Goal: Information Seeking & Learning: Learn about a topic

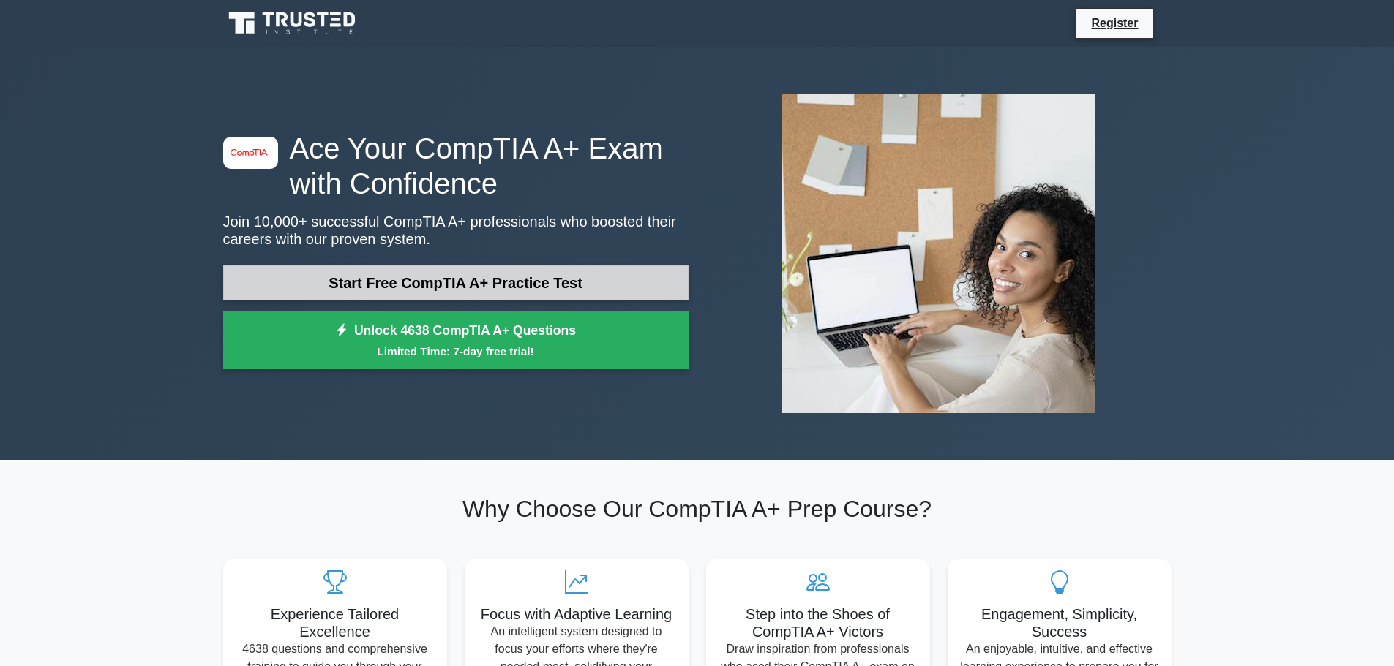
click at [522, 287] on link "Start Free CompTIA A+ Practice Test" at bounding box center [455, 283] width 465 height 35
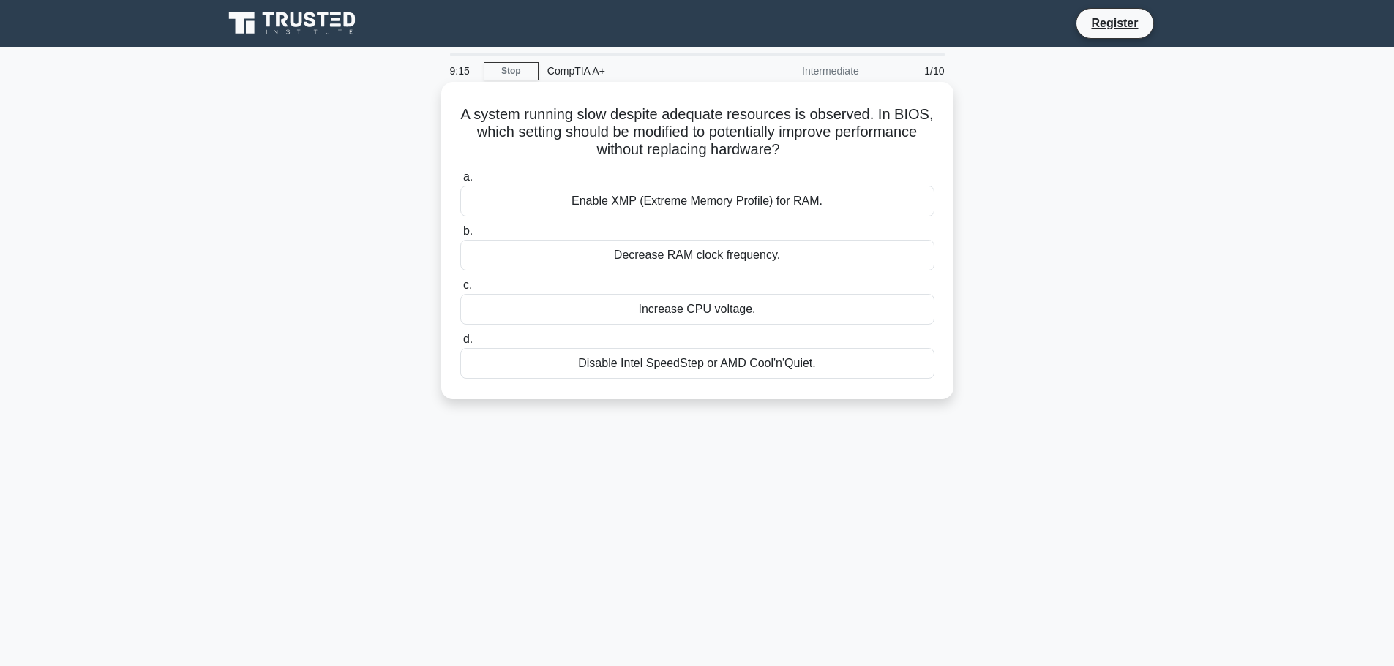
drag, startPoint x: 605, startPoint y: 117, endPoint x: 795, endPoint y: 157, distance: 194.3
click at [795, 157] on h5 "A system running slow despite adequate resources is observed. In BIOS, which se…" at bounding box center [697, 132] width 477 height 54
click at [590, 209] on div "Enable XMP (Extreme Memory Profile) for RAM." at bounding box center [697, 201] width 474 height 31
click at [460, 182] on input "a. Enable XMP (Extreme Memory Profile) for RAM." at bounding box center [460, 178] width 0 height 10
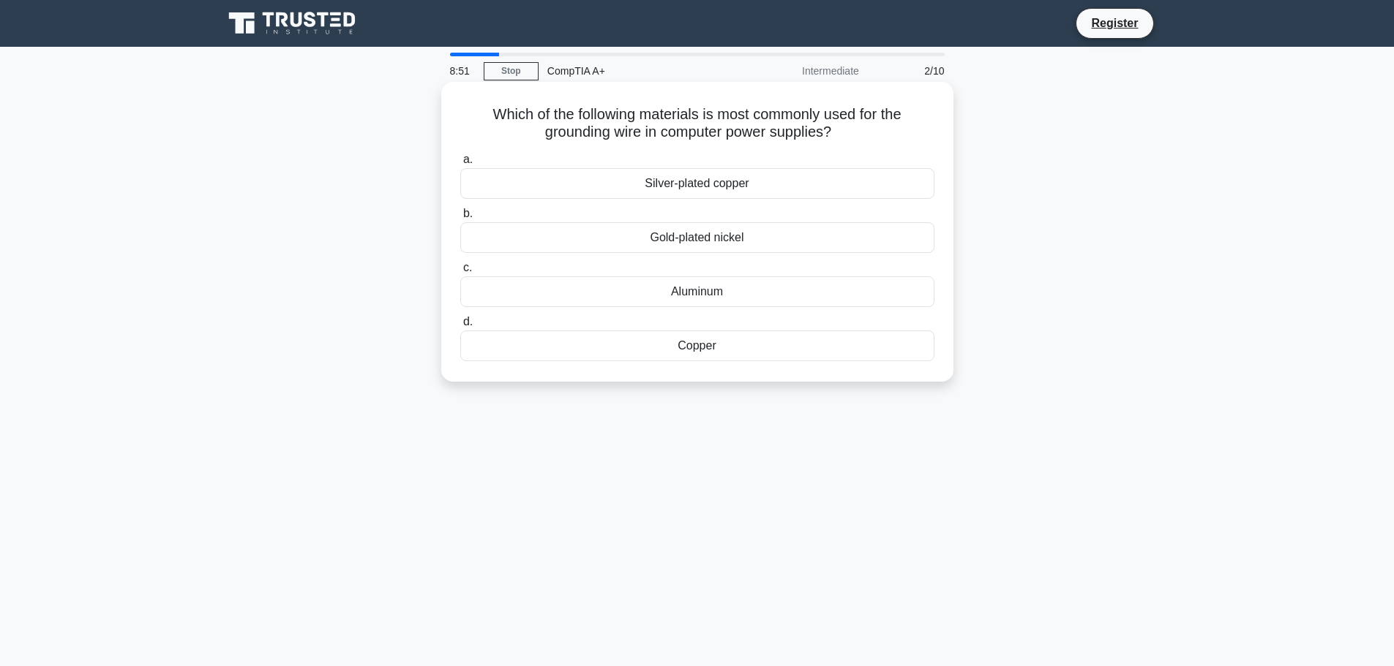
click at [700, 189] on div "Silver-plated copper" at bounding box center [697, 183] width 474 height 31
click at [460, 165] on input "a. Silver-plated copper" at bounding box center [460, 160] width 0 height 10
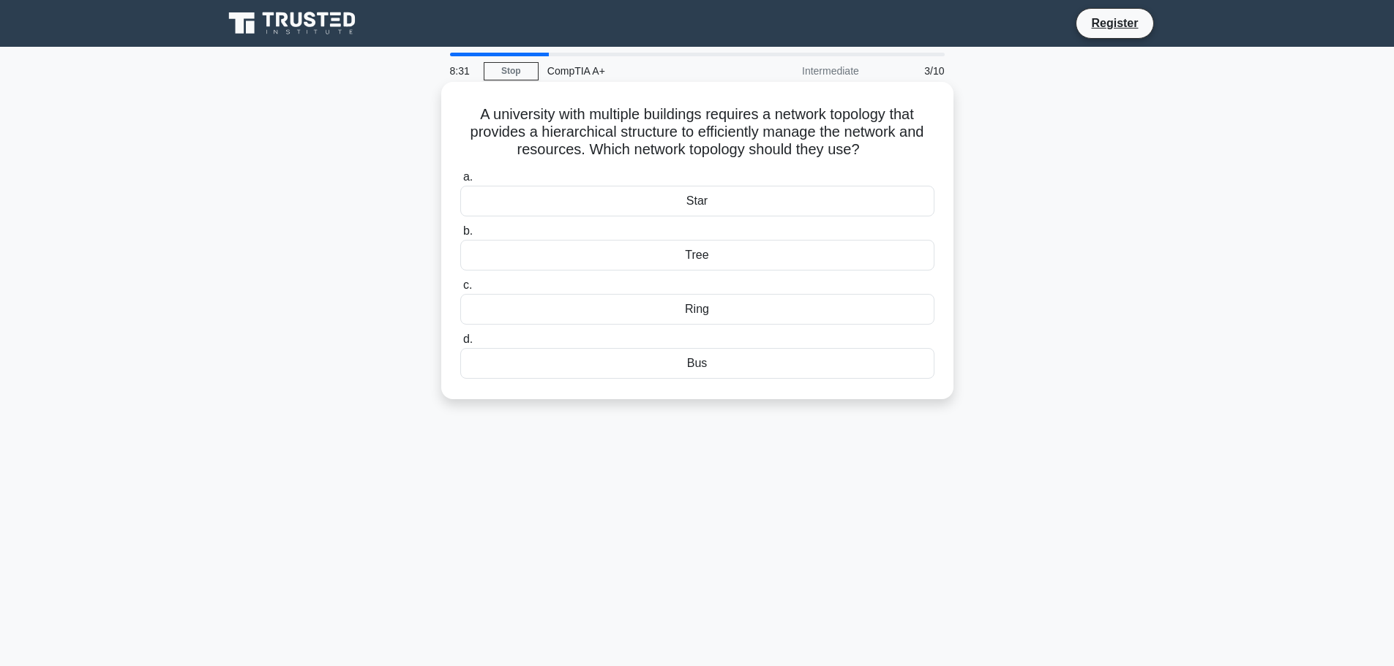
click at [721, 247] on div "Tree" at bounding box center [697, 255] width 474 height 31
click at [460, 236] on input "b. Tree" at bounding box center [460, 232] width 0 height 10
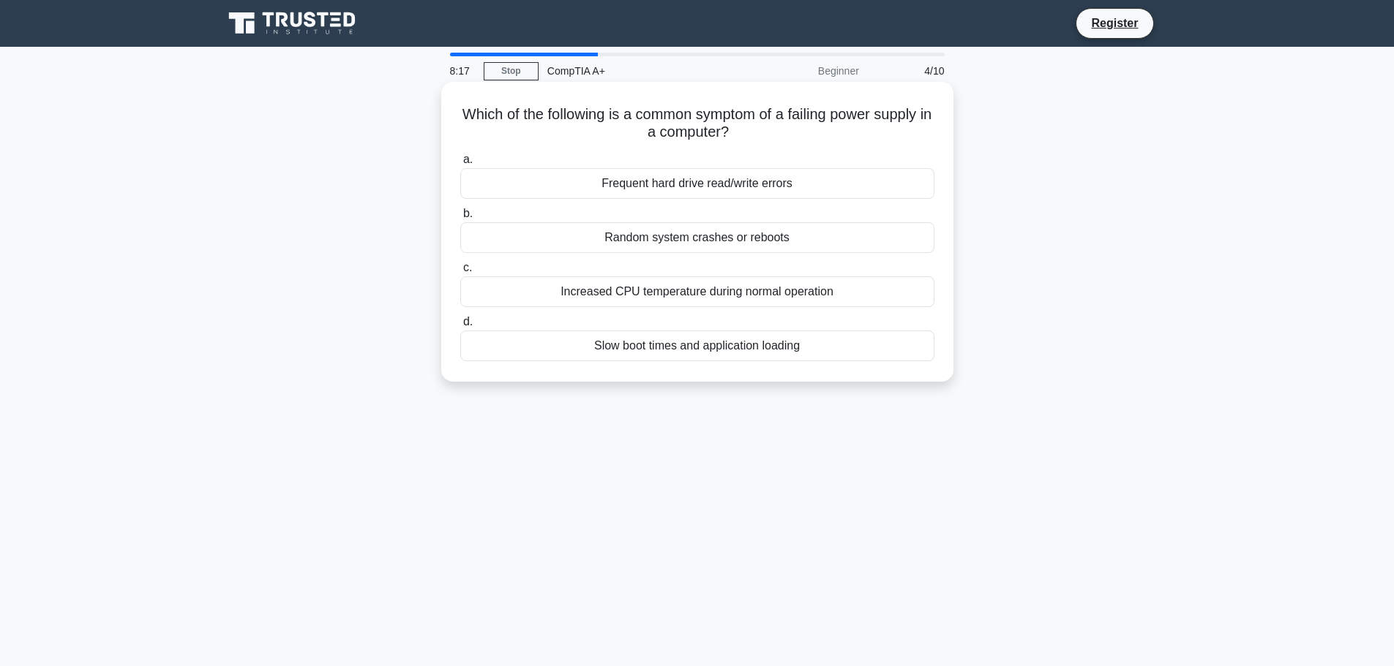
click at [658, 350] on div "Slow boot times and application loading" at bounding box center [697, 346] width 474 height 31
click at [460, 327] on input "d. Slow boot times and application loading" at bounding box center [460, 322] width 0 height 10
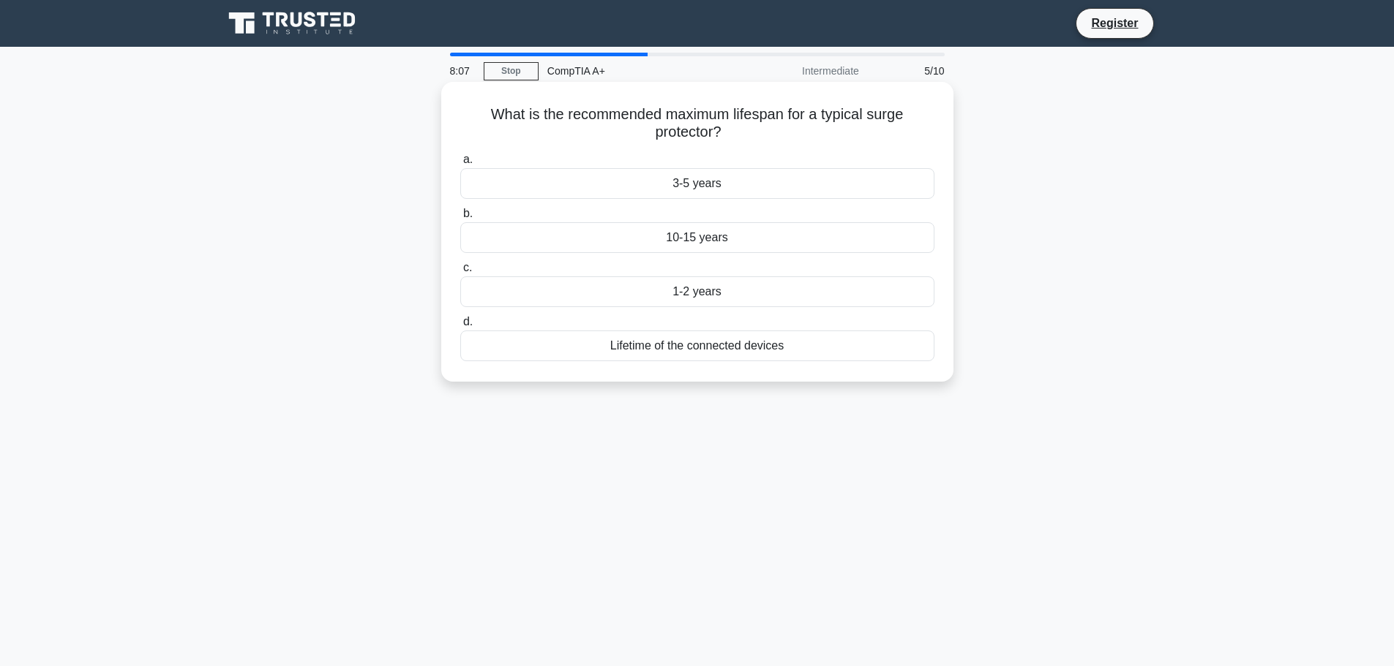
click at [693, 238] on div "10-15 years" at bounding box center [697, 237] width 474 height 31
click at [460, 219] on input "b. 10-15 years" at bounding box center [460, 214] width 0 height 10
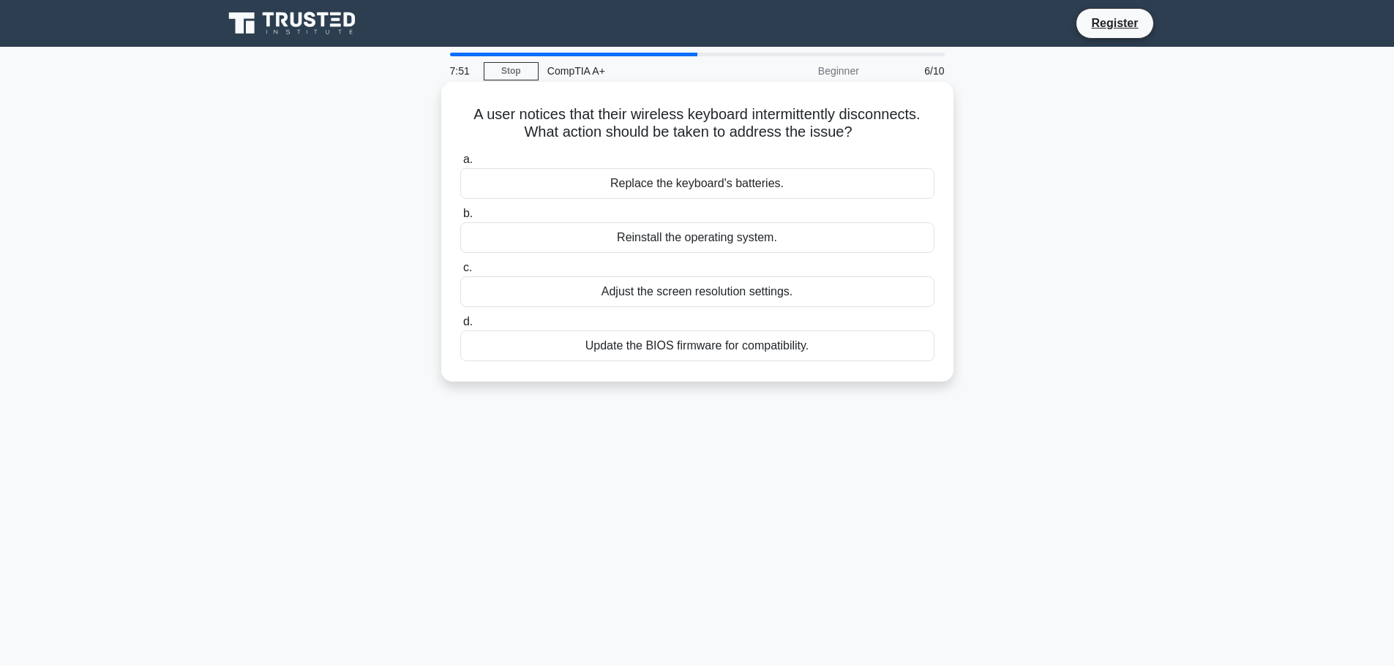
click at [694, 186] on div "Replace the keyboard's batteries." at bounding box center [697, 183] width 474 height 31
click at [460, 165] on input "a. Replace the keyboard's batteries." at bounding box center [460, 160] width 0 height 10
click at [729, 183] on div "Use a centralized driver management system" at bounding box center [697, 183] width 474 height 31
click at [460, 165] on input "a. Use a centralized driver management system" at bounding box center [460, 160] width 0 height 10
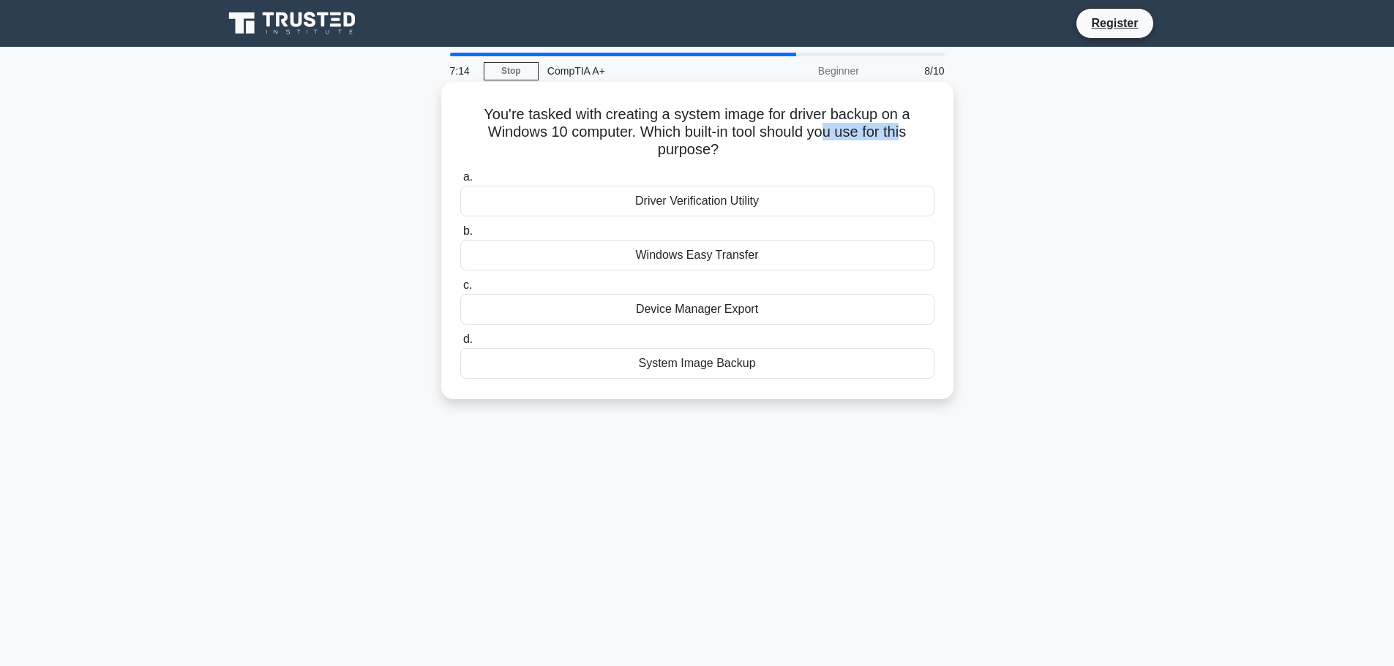
drag, startPoint x: 832, startPoint y: 135, endPoint x: 906, endPoint y: 135, distance: 74.6
click at [906, 135] on h5 "You're tasked with creating a system image for driver backup on a Windows 10 co…" at bounding box center [697, 132] width 477 height 54
drag, startPoint x: 778, startPoint y: 120, endPoint x: 598, endPoint y: 139, distance: 181.0
click at [598, 139] on h5 "You're tasked with creating a system image for driver backup on a Windows 10 co…" at bounding box center [697, 132] width 477 height 54
click at [722, 127] on h5 "You're tasked with creating a system image for driver backup on a Windows 10 co…" at bounding box center [697, 132] width 477 height 54
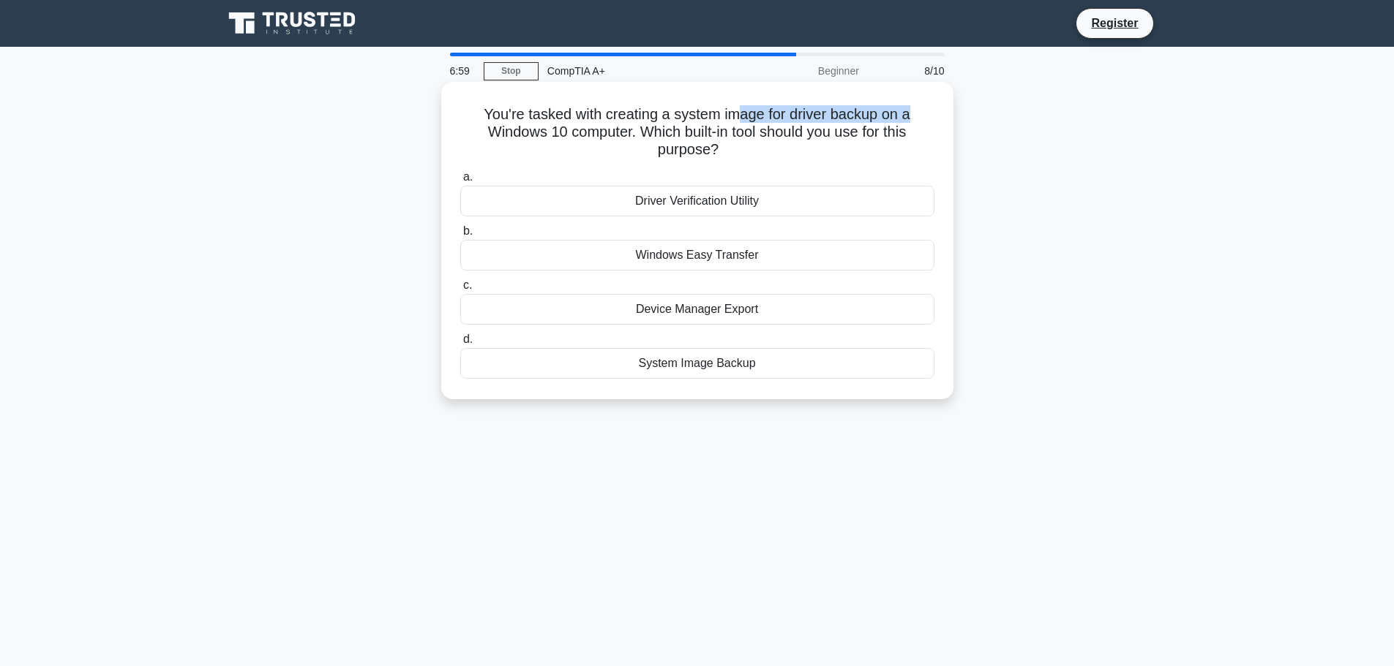
drag, startPoint x: 742, startPoint y: 114, endPoint x: 864, endPoint y: 130, distance: 122.5
click at [930, 114] on h5 "You're tasked with creating a system image for driver backup on a Windows 10 co…" at bounding box center [697, 132] width 477 height 54
drag, startPoint x: 514, startPoint y: 142, endPoint x: 849, endPoint y: 135, distance: 335.1
click at [849, 135] on h5 "You're tasked with creating a system image for driver backup on a Windows 10 co…" at bounding box center [697, 132] width 477 height 54
click at [766, 165] on div "You're tasked with creating a system image for driver backup on a Windows 10 co…" at bounding box center [697, 241] width 500 height 306
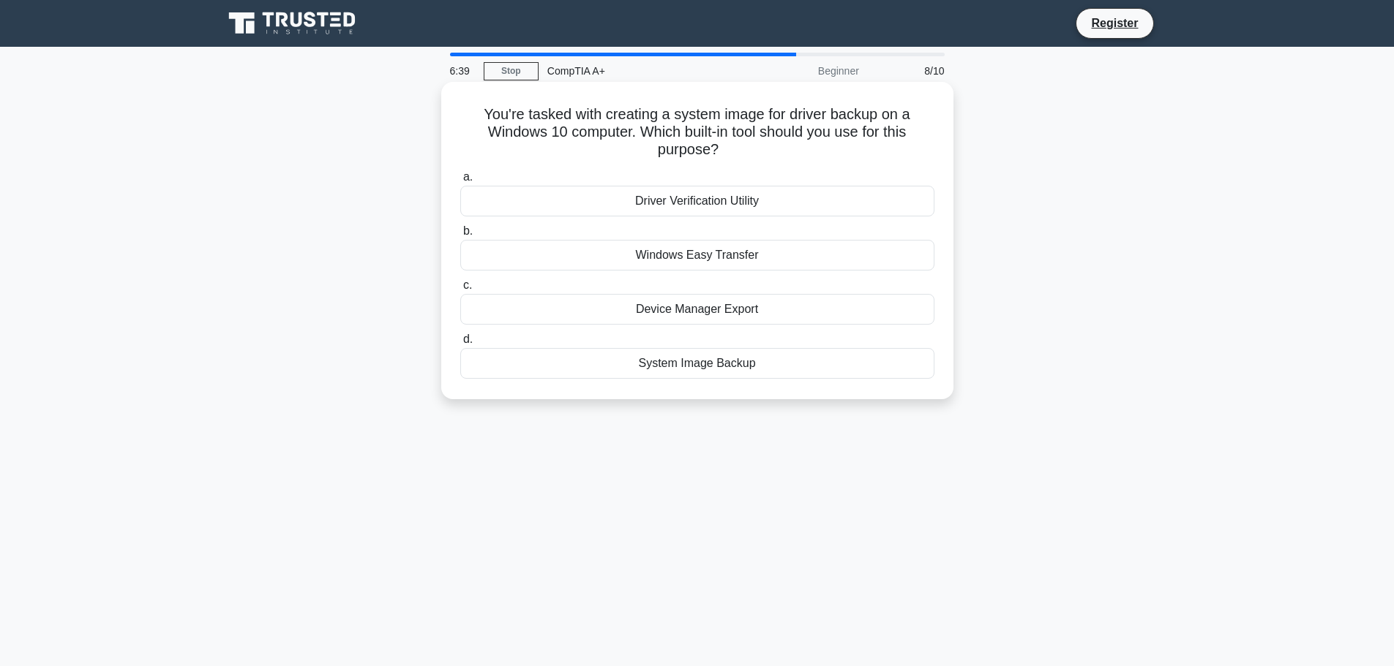
click at [737, 370] on div "System Image Backup" at bounding box center [697, 363] width 474 height 31
click at [460, 345] on input "d. System Image Backup" at bounding box center [460, 340] width 0 height 10
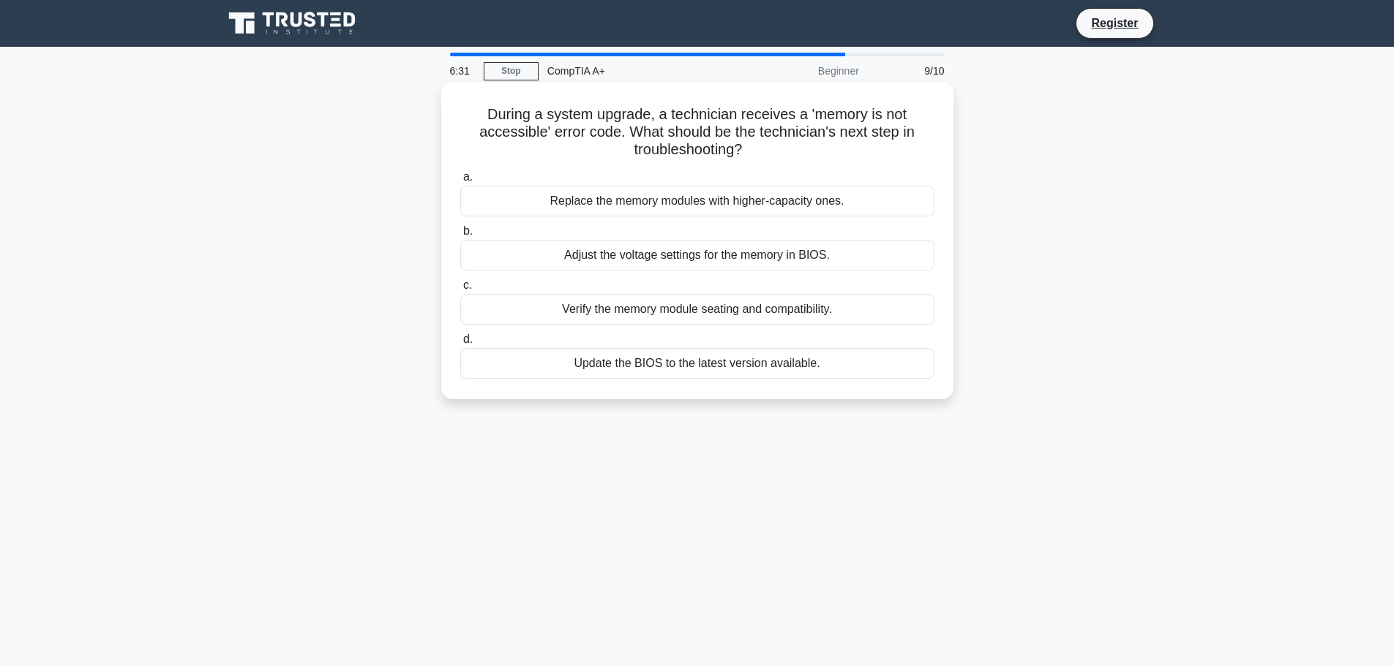
click at [675, 319] on div "Verify the memory module seating and compatibility." at bounding box center [697, 309] width 474 height 31
click at [460, 290] on input "c. Verify the memory module seating and compatibility." at bounding box center [460, 286] width 0 height 10
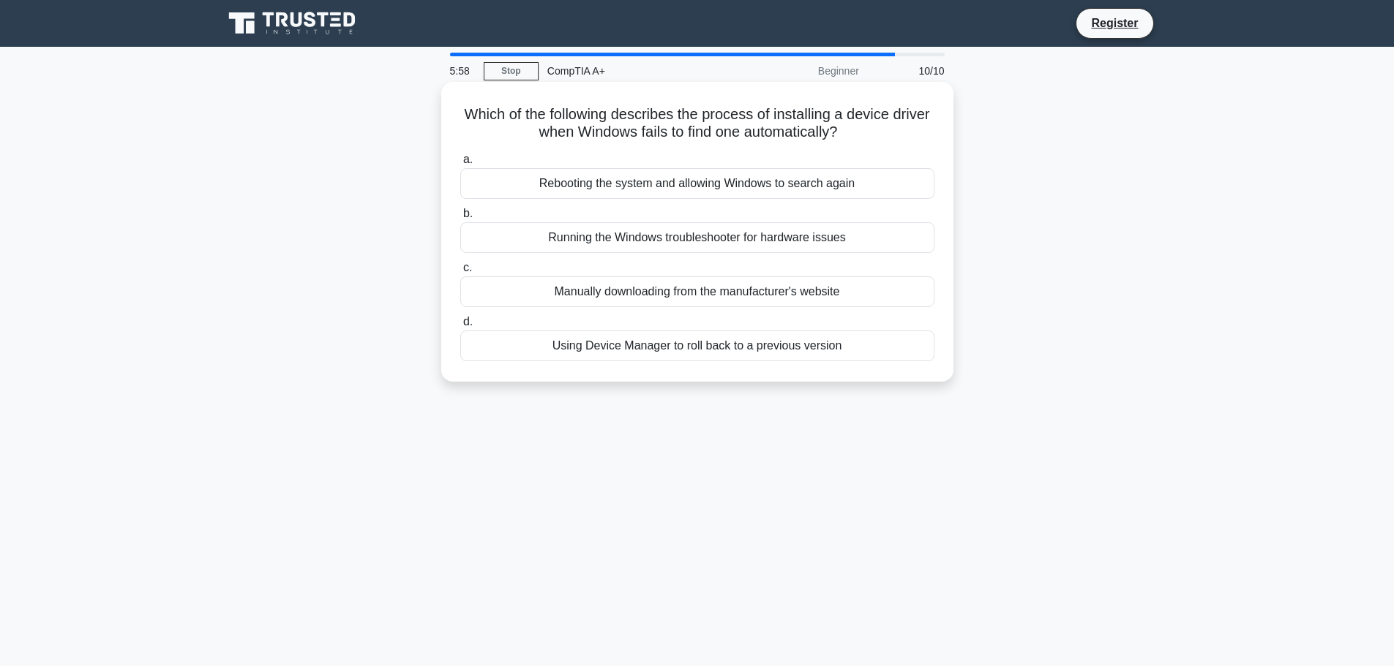
click at [644, 186] on div "Rebooting the system and allowing Windows to search again" at bounding box center [697, 183] width 474 height 31
click at [460, 165] on input "a. Rebooting the system and allowing Windows to search again" at bounding box center [460, 160] width 0 height 10
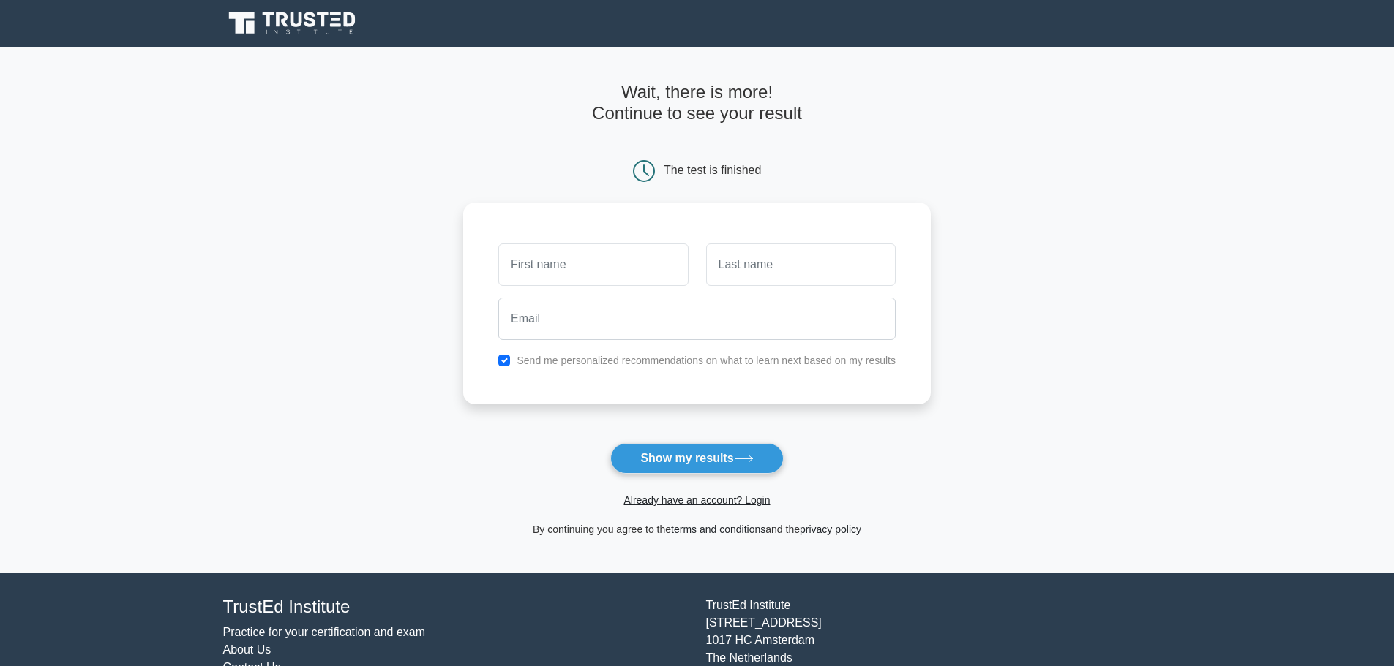
click at [639, 282] on input "text" at bounding box center [592, 265] width 189 height 42
click at [658, 452] on button "Show my results" at bounding box center [696, 458] width 173 height 31
click at [656, 461] on button "Show my results" at bounding box center [696, 458] width 173 height 31
click at [623, 256] on input "text" at bounding box center [592, 265] width 189 height 42
type input "Ruben"
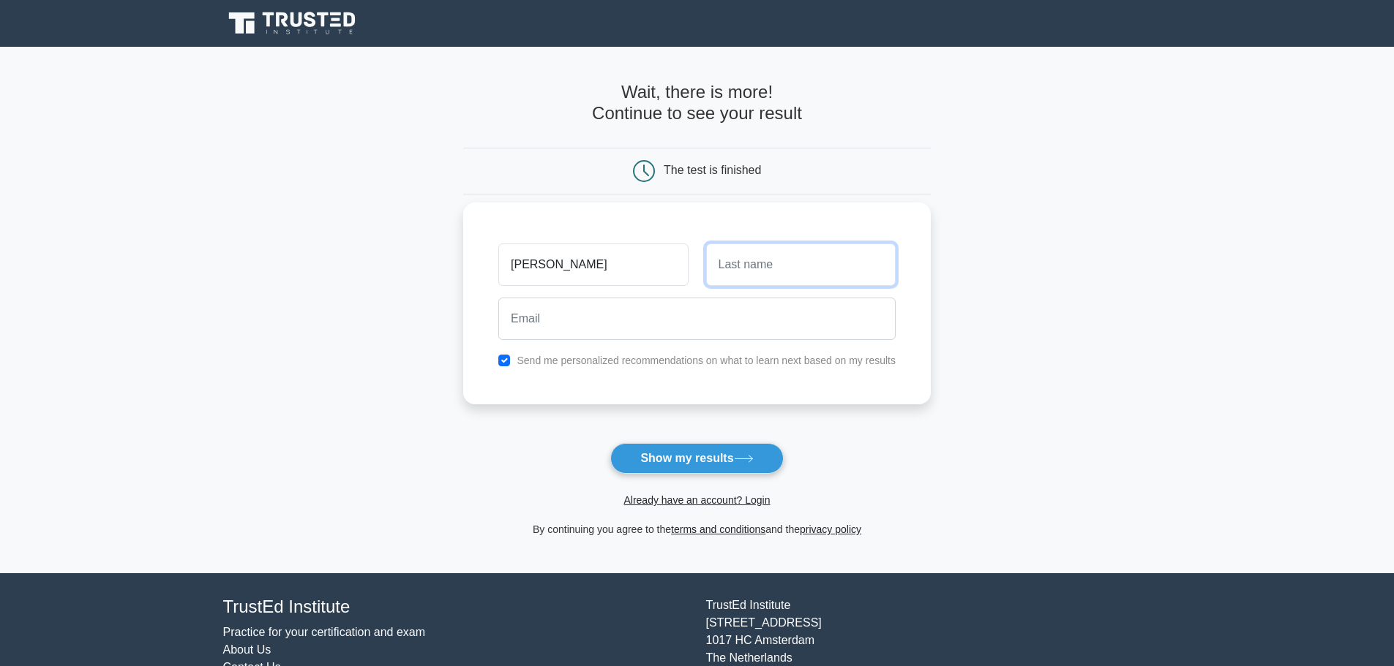
click at [744, 272] on input "text" at bounding box center [800, 265] width 189 height 42
type input "Basilio"
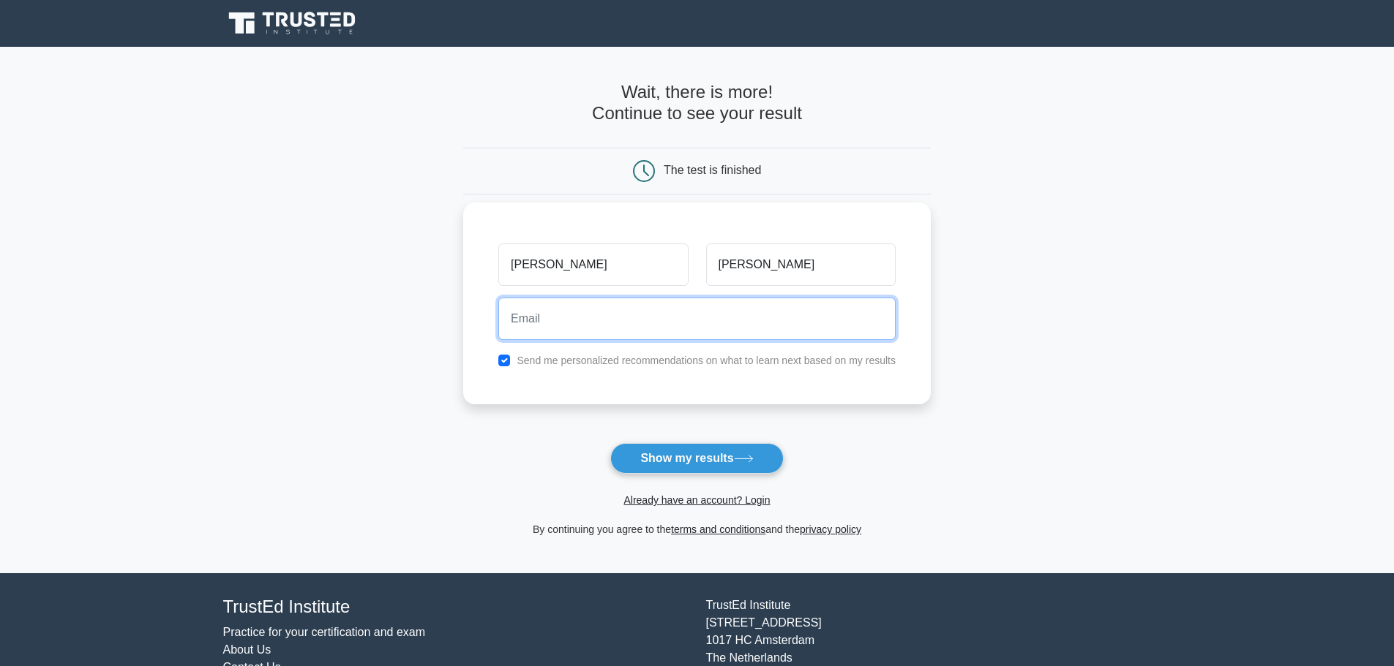
click at [625, 309] on input "email" at bounding box center [696, 319] width 397 height 42
type input "ruben.basilio.76@gmail.com"
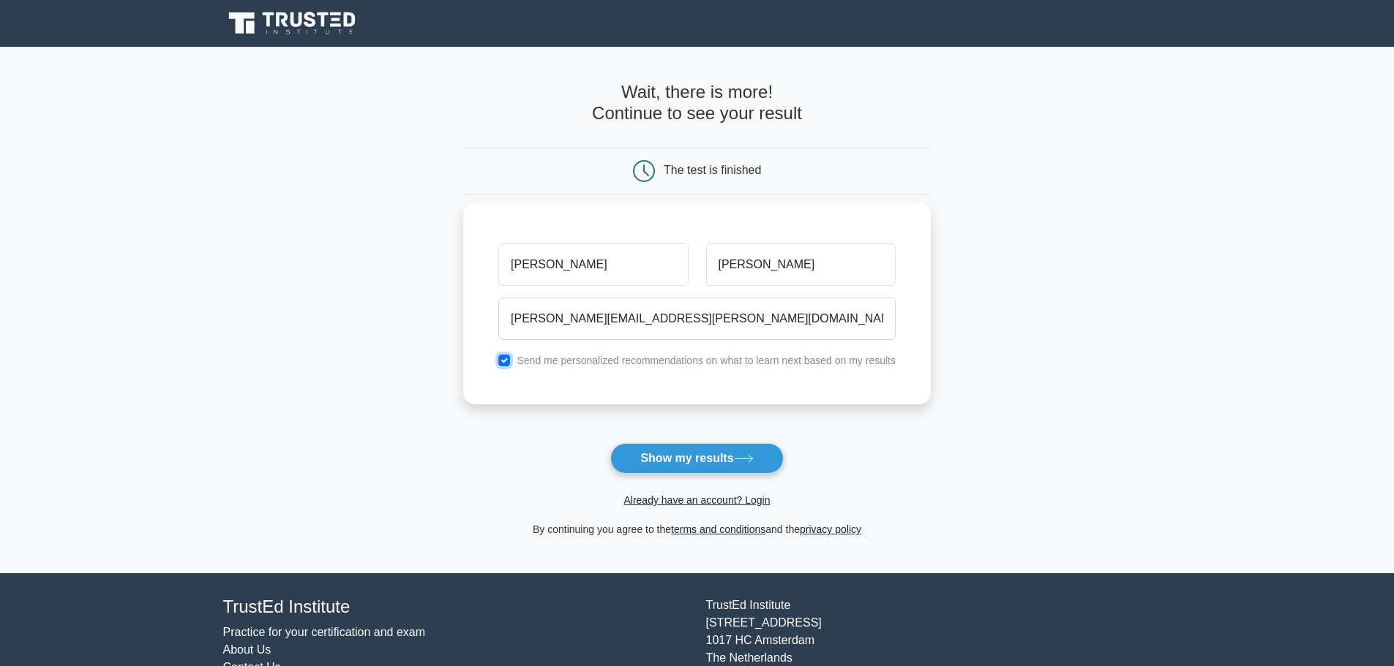
click at [507, 358] on input "checkbox" at bounding box center [504, 361] width 12 height 12
checkbox input "false"
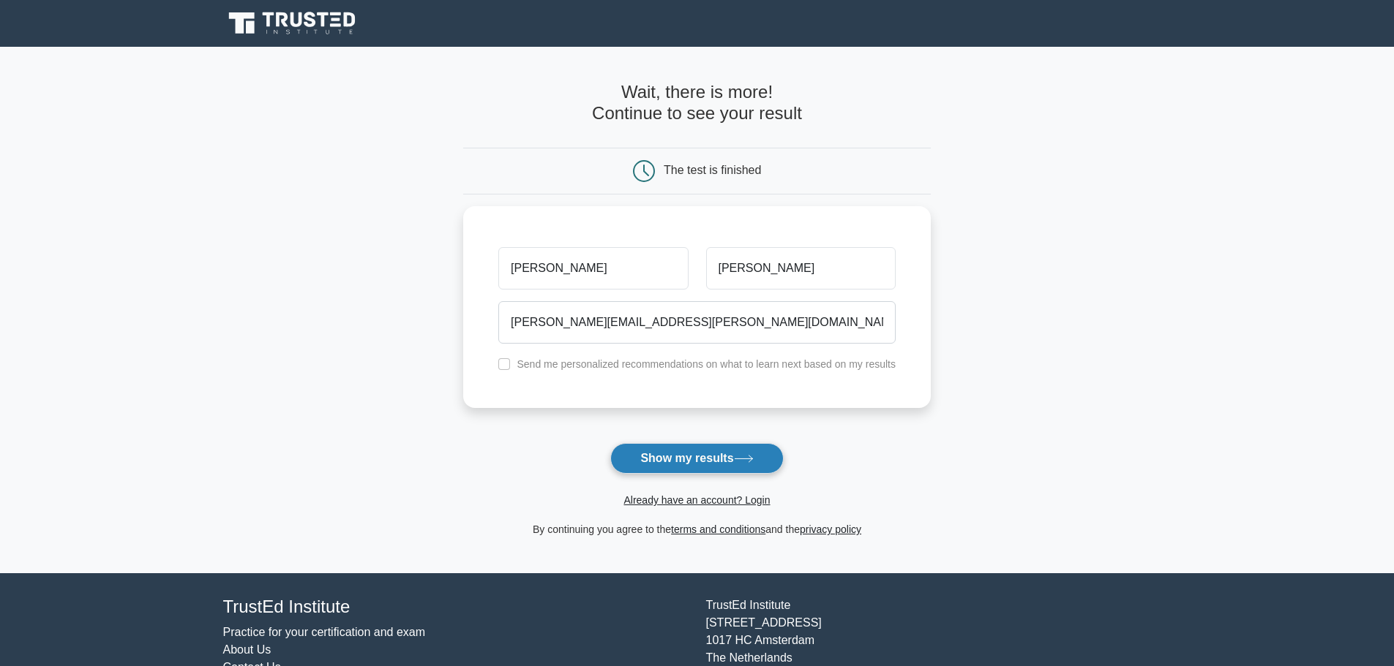
click at [662, 458] on button "Show my results" at bounding box center [696, 458] width 173 height 31
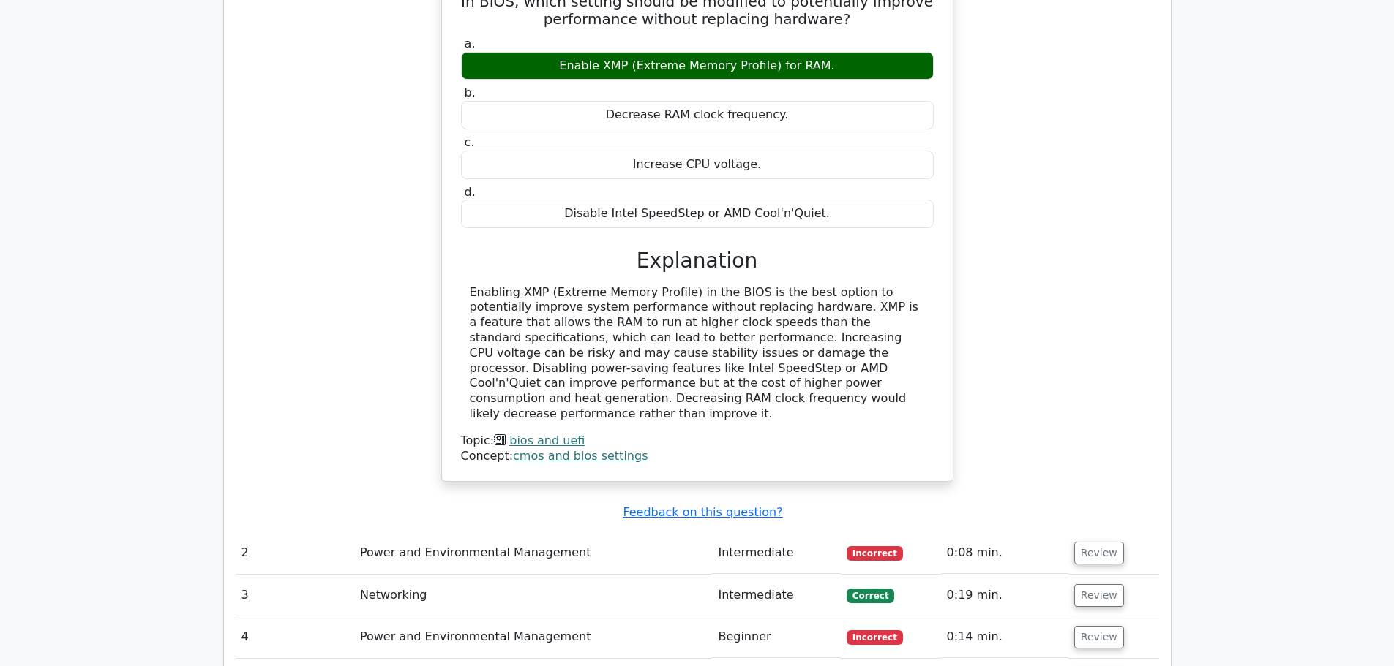
scroll to position [1390, 0]
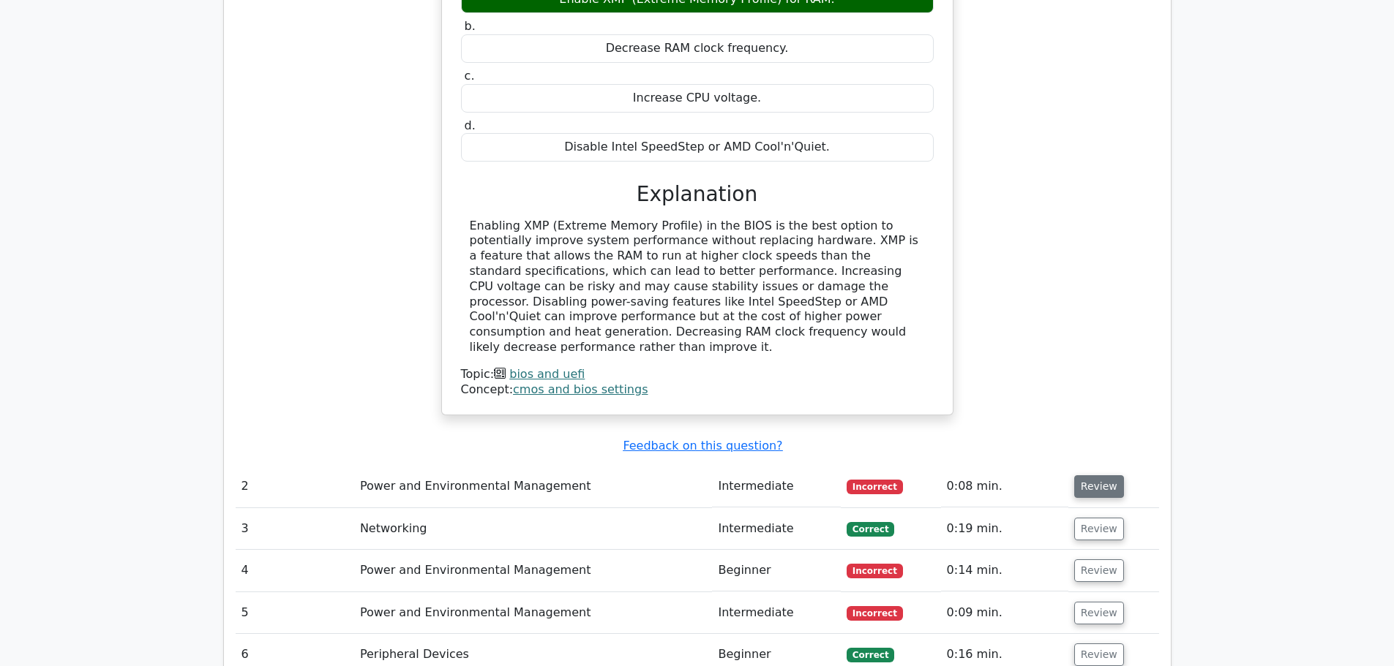
click at [1092, 475] on button "Review" at bounding box center [1099, 486] width 50 height 23
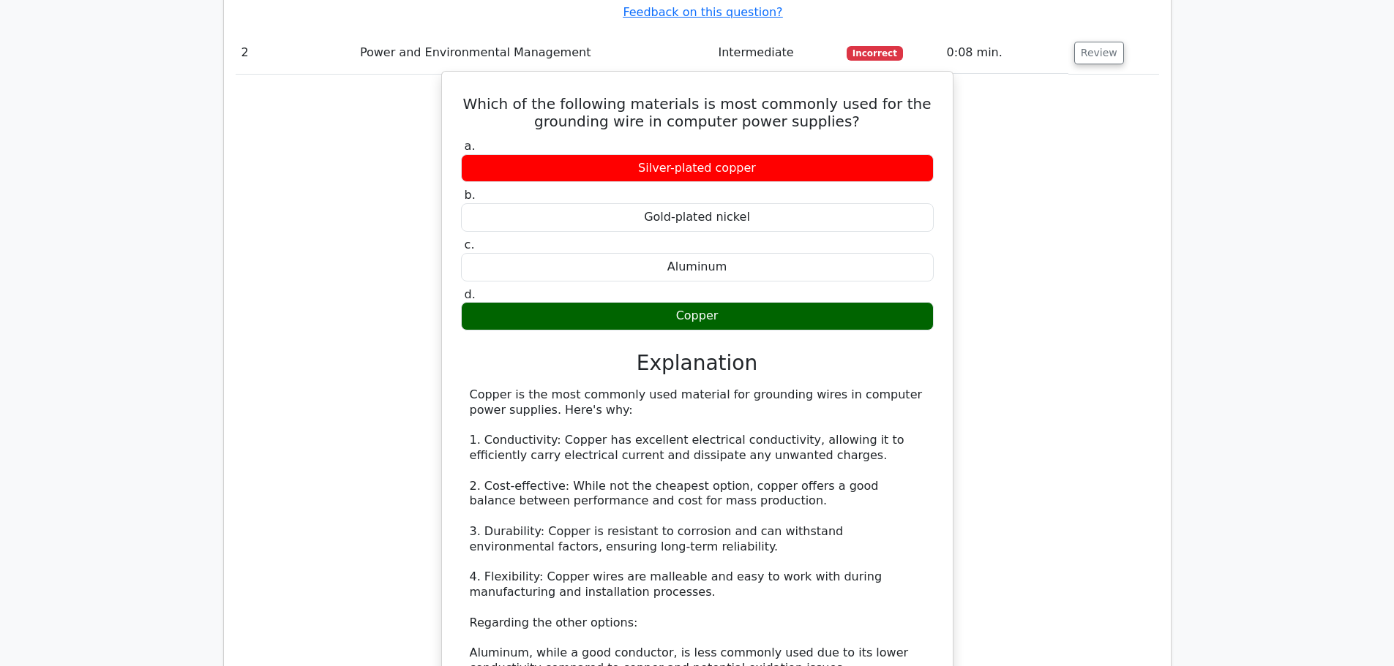
scroll to position [1829, 0]
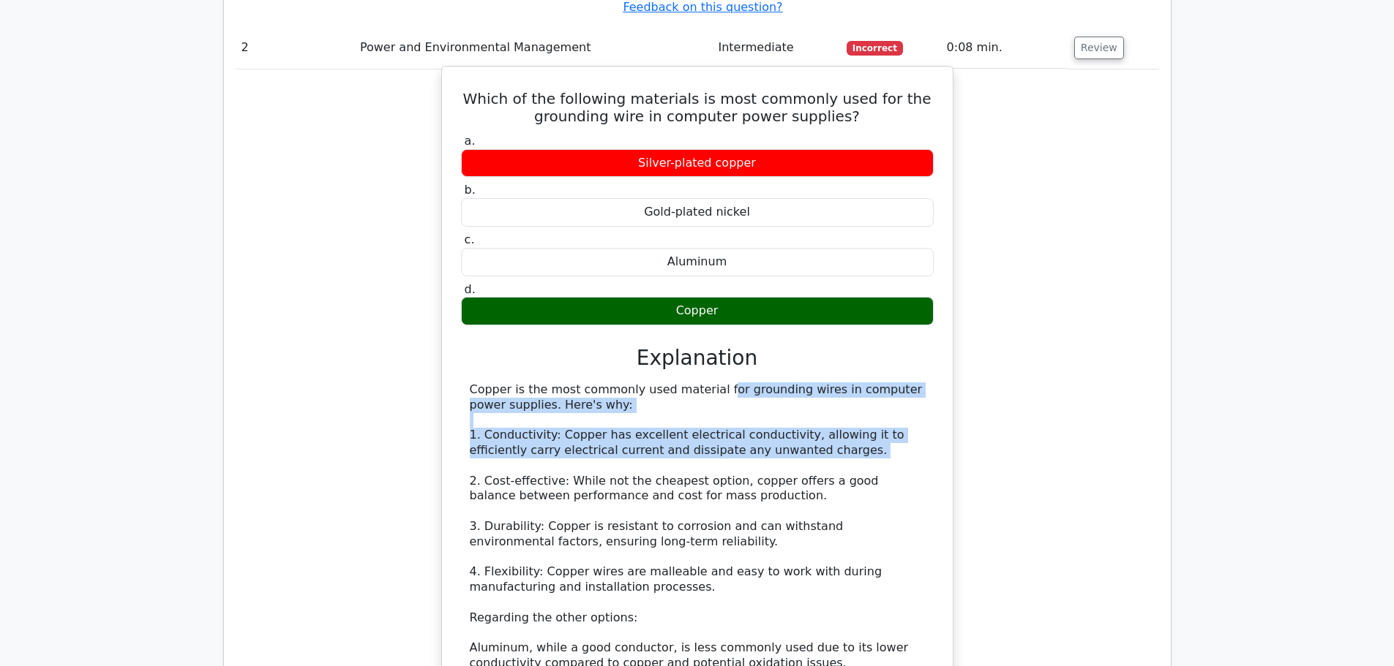
drag, startPoint x: 621, startPoint y: 319, endPoint x: 802, endPoint y: 398, distance: 197.9
click at [814, 394] on div "Copper is the most commonly used material for grounding wires in computer power…" at bounding box center [697, 581] width 455 height 396
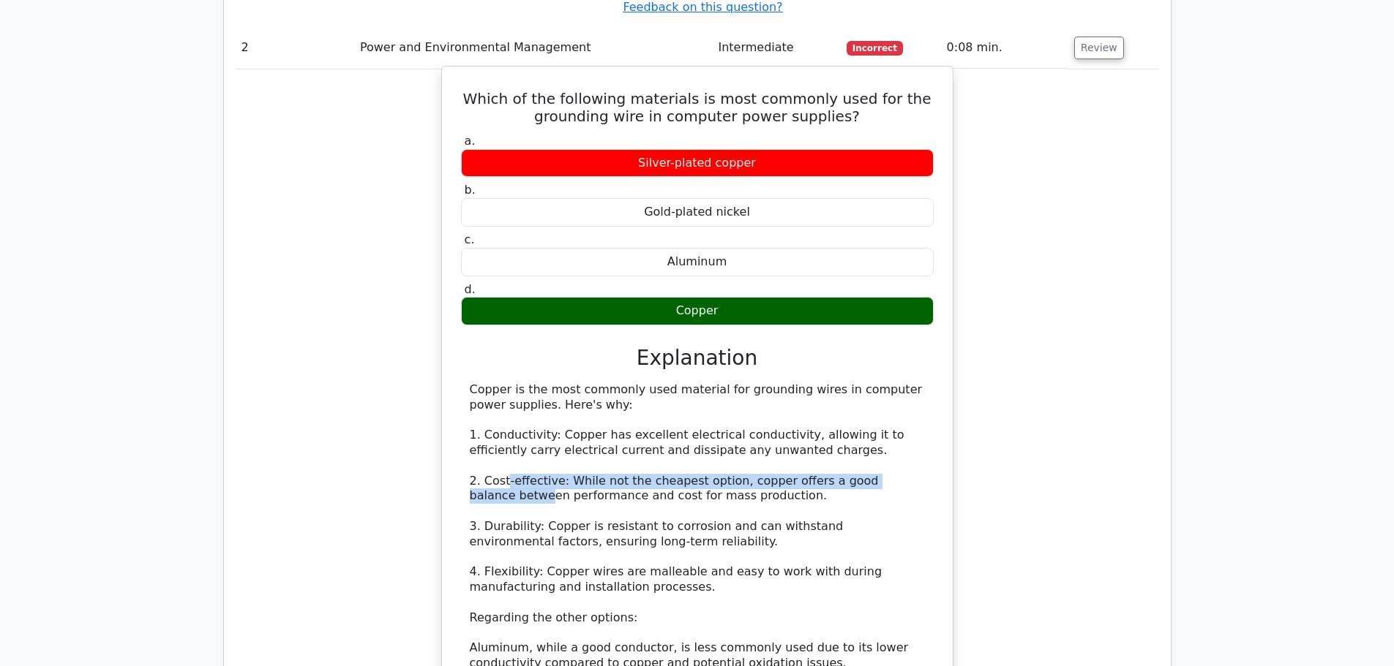
drag, startPoint x: 505, startPoint y: 410, endPoint x: 908, endPoint y: 417, distance: 402.4
click at [908, 417] on div "Copper is the most commonly used material for grounding wires in computer power…" at bounding box center [697, 581] width 455 height 396
drag, startPoint x: 469, startPoint y: 446, endPoint x: 507, endPoint y: 448, distance: 38.1
click at [507, 448] on div "Copper is the most commonly used material for grounding wires in computer power…" at bounding box center [697, 581] width 455 height 396
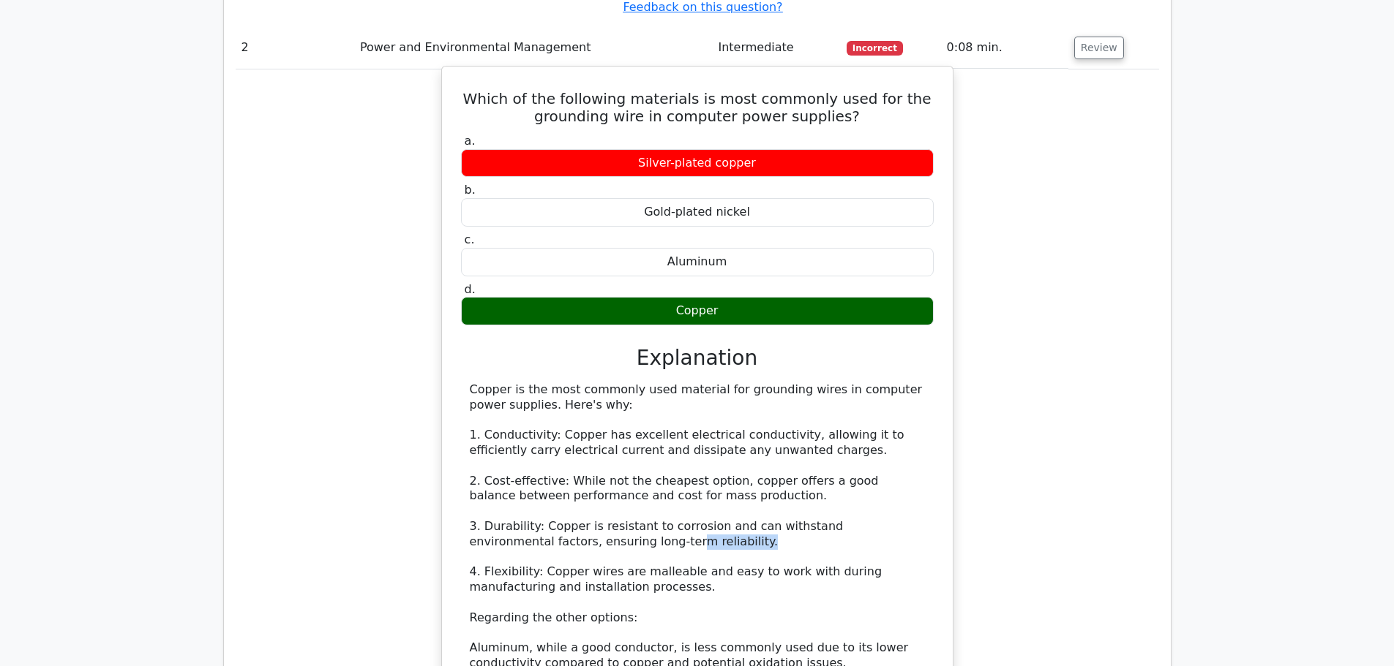
drag, startPoint x: 568, startPoint y: 475, endPoint x: 905, endPoint y: 478, distance: 336.5
click at [905, 478] on div "Copper is the most commonly used material for grounding wires in computer power…" at bounding box center [697, 581] width 455 height 396
drag, startPoint x: 729, startPoint y: 475, endPoint x: 678, endPoint y: 484, distance: 52.0
click at [728, 475] on div "Copper is the most commonly used material for grounding wires in computer power…" at bounding box center [697, 581] width 455 height 396
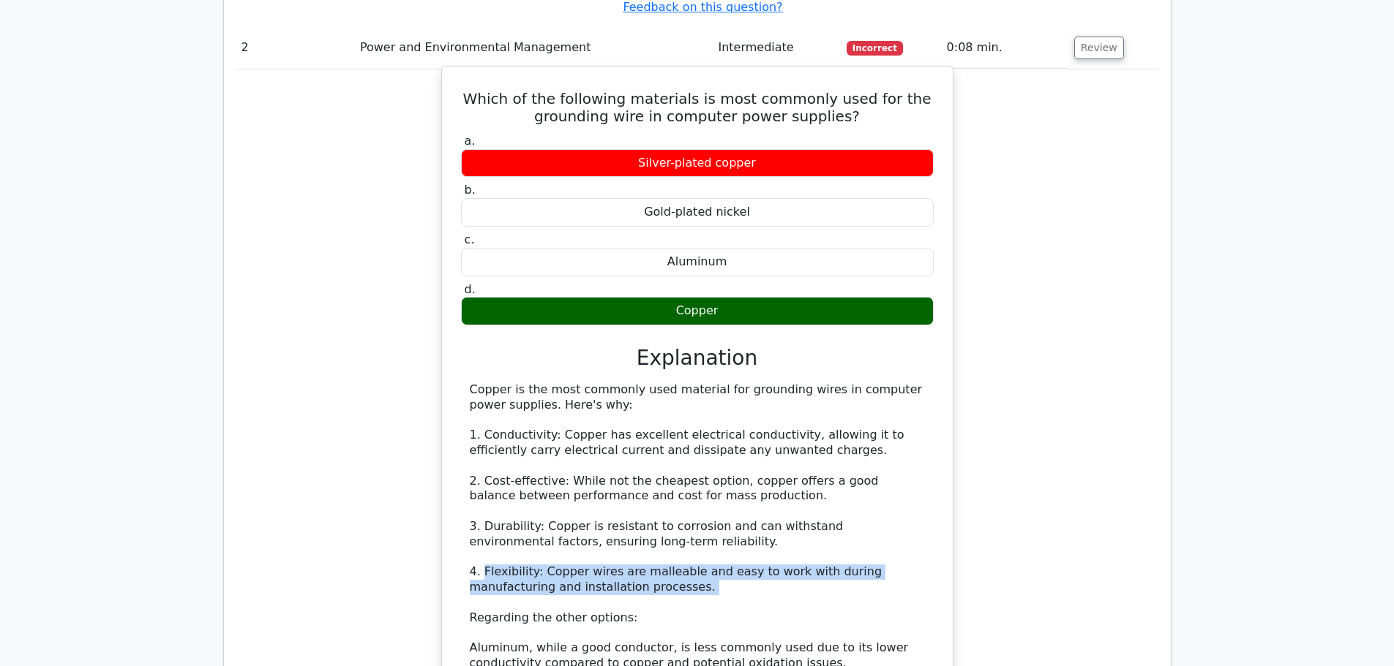
drag, startPoint x: 484, startPoint y: 497, endPoint x: 892, endPoint y: 528, distance: 409.3
click at [892, 528] on div "Copper is the most commonly used material for grounding wires in computer power…" at bounding box center [697, 581] width 455 height 396
click at [839, 527] on div "Copper is the most commonly used material for grounding wires in computer power…" at bounding box center [697, 581] width 455 height 396
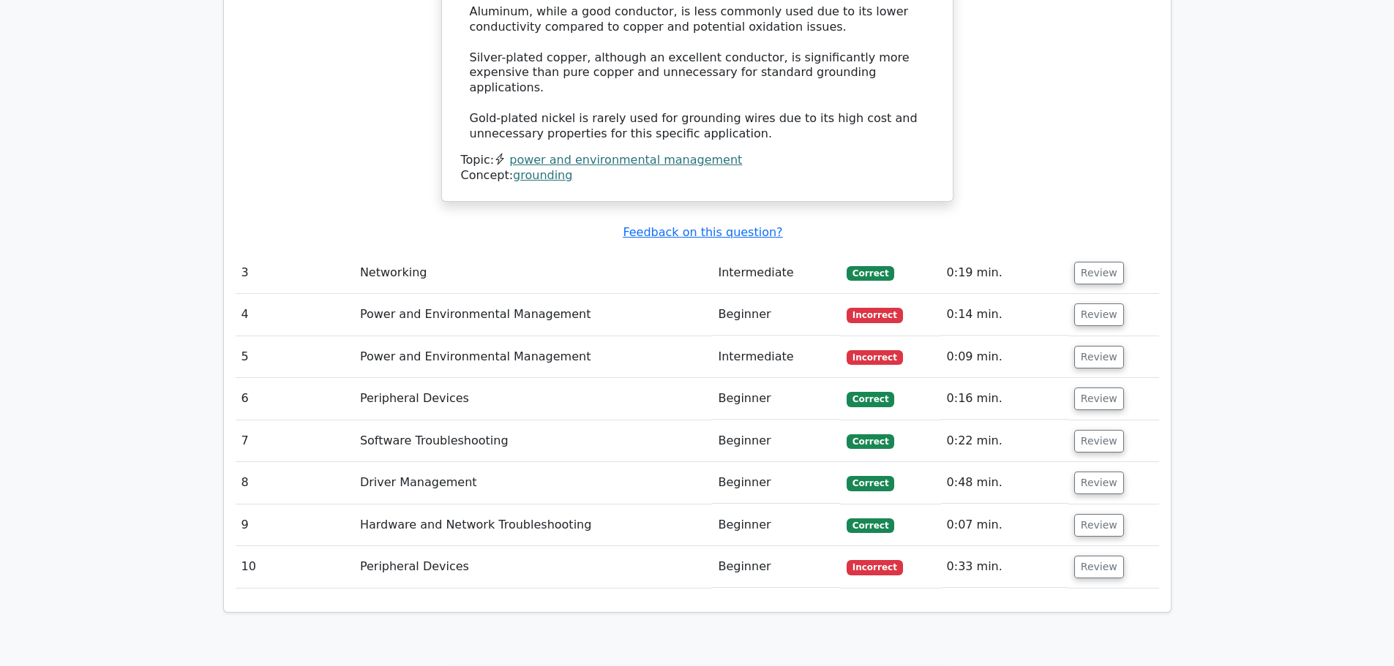
scroll to position [2487, 0]
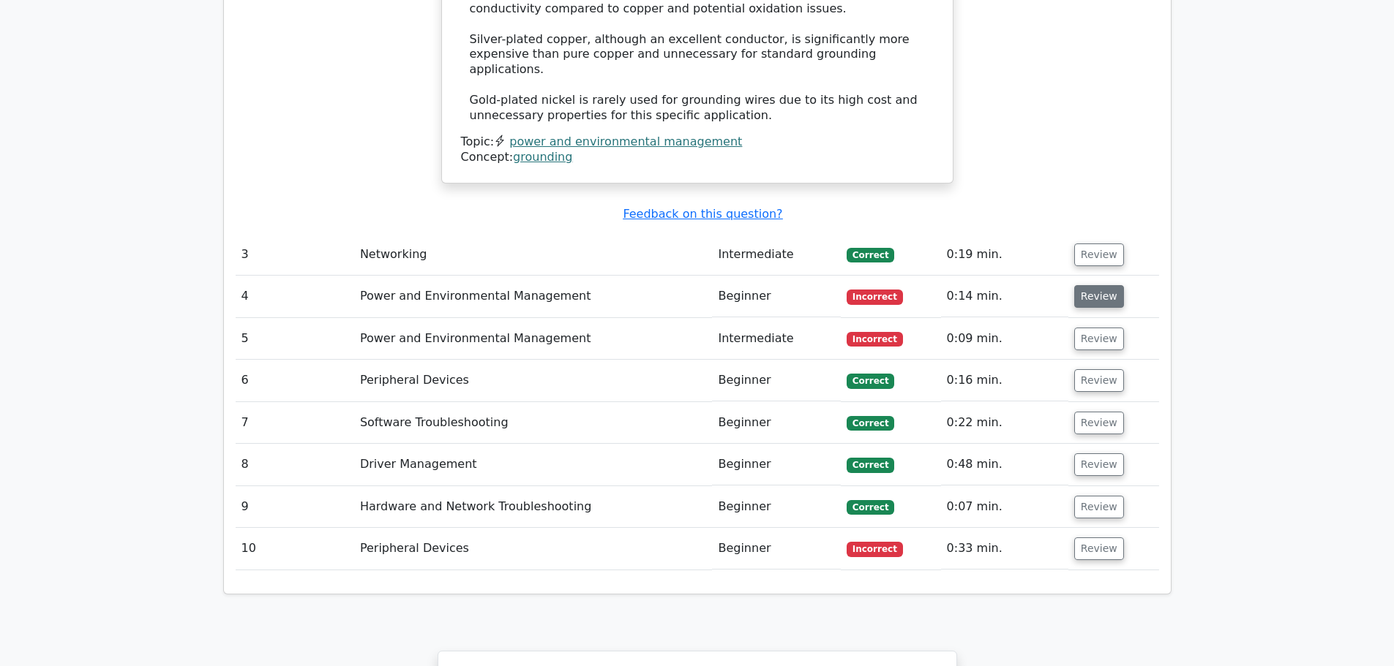
click at [1101, 285] on button "Review" at bounding box center [1099, 296] width 50 height 23
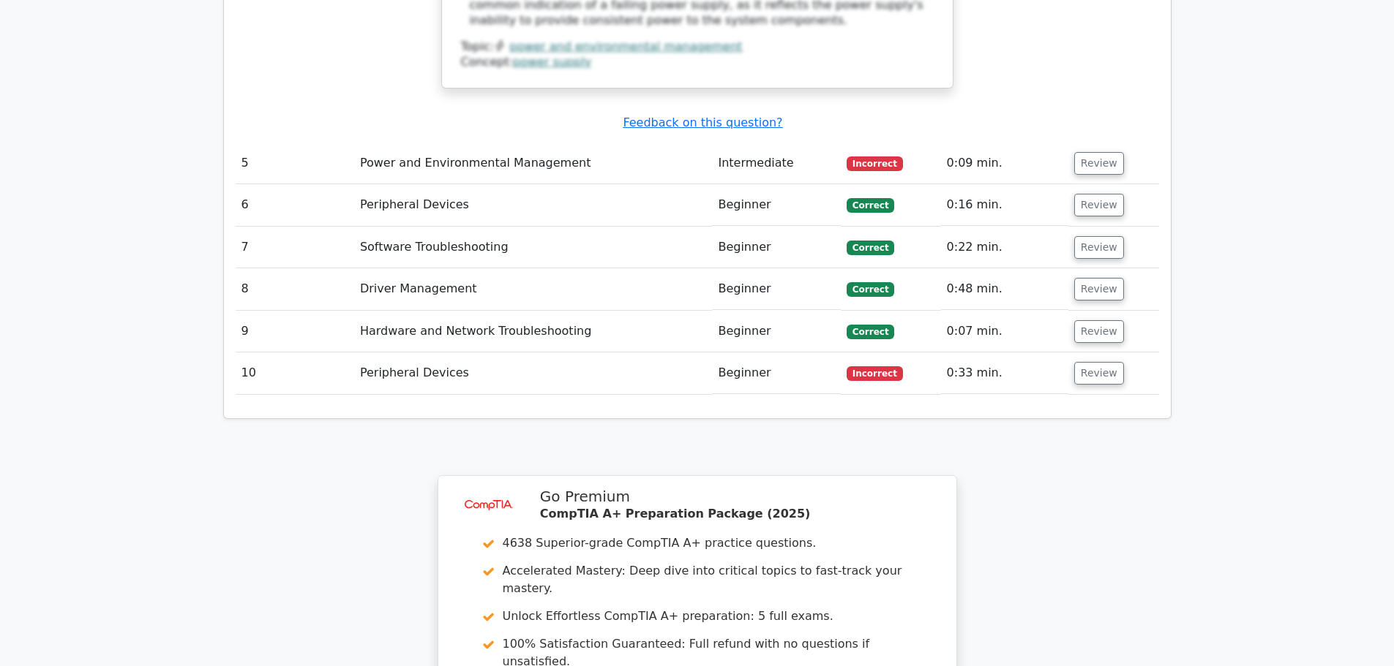
scroll to position [3511, 0]
